Goal: Find specific page/section: Find specific page/section

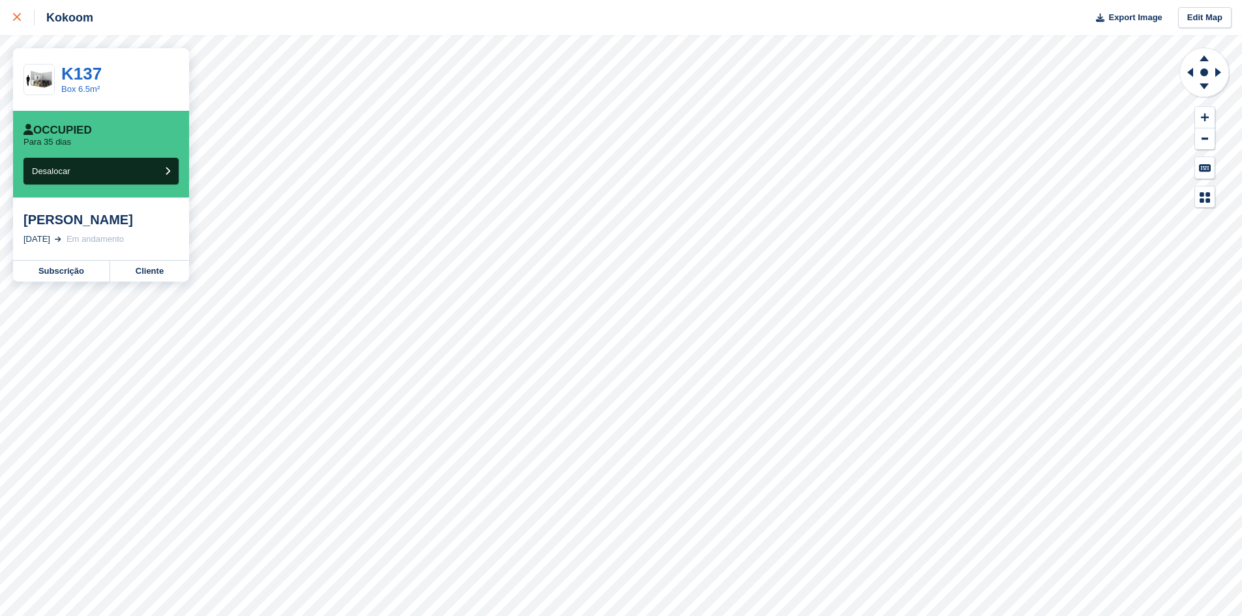
click at [23, 16] on div at bounding box center [24, 18] width 22 height 16
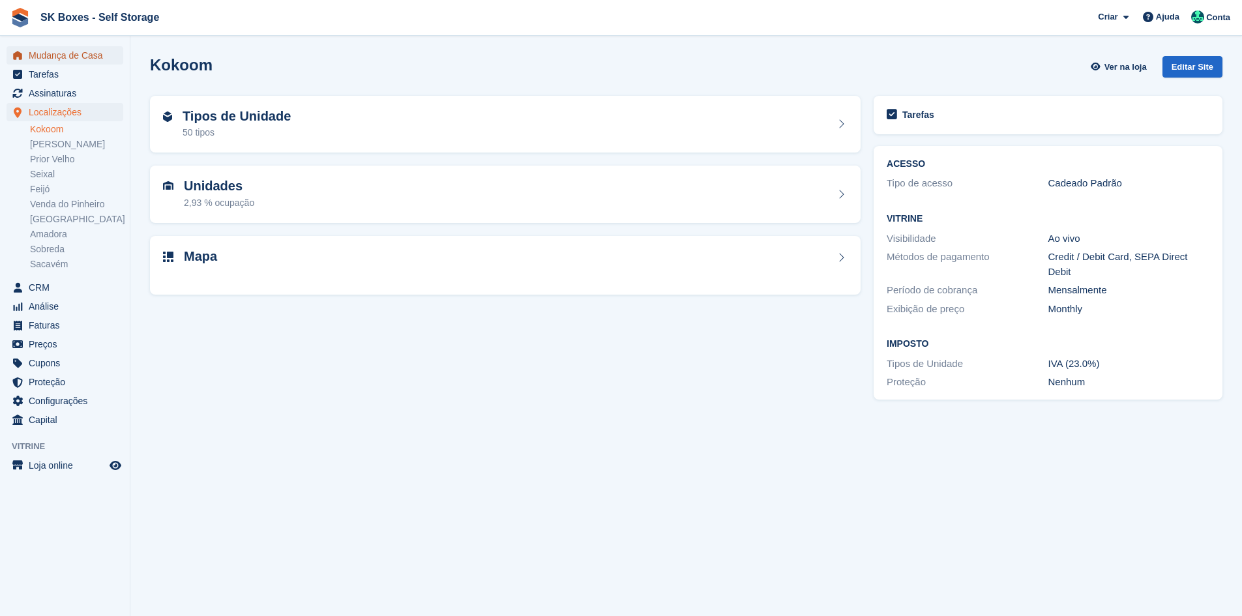
click at [70, 51] on span "Mudança de Casa" at bounding box center [68, 55] width 78 height 18
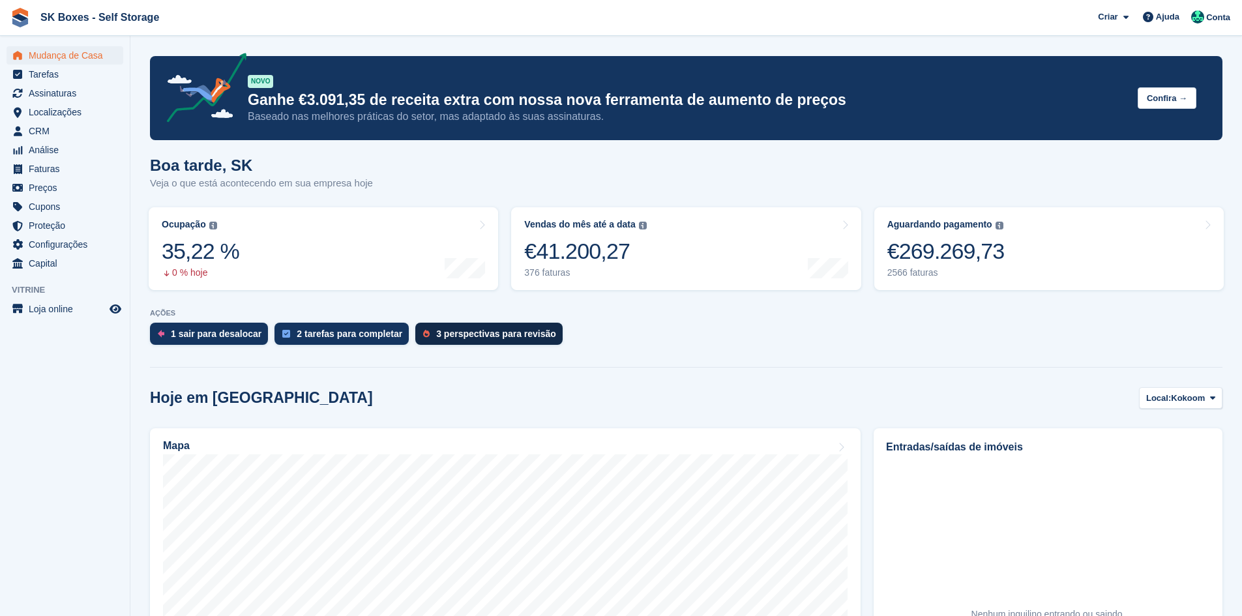
click at [482, 329] on div "3 perspectivas para revisão" at bounding box center [496, 333] width 120 height 10
